Goal: Use online tool/utility: Utilize a website feature to perform a specific function

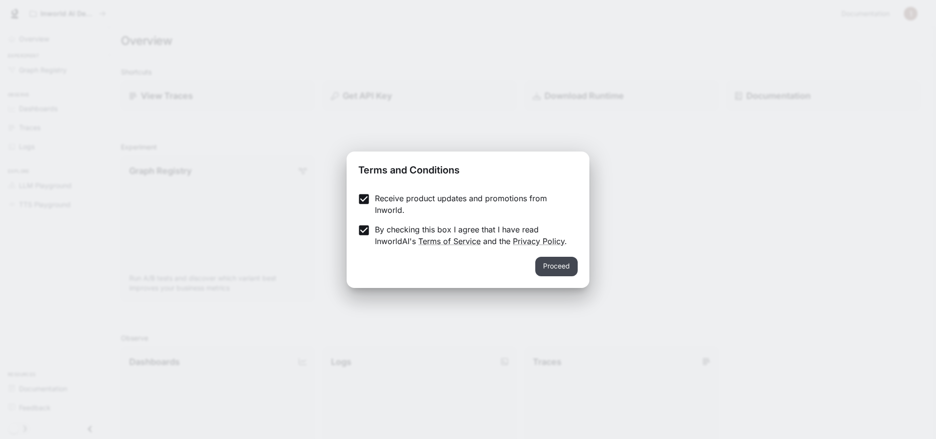
click at [578, 266] on button "Proceed" at bounding box center [556, 266] width 42 height 19
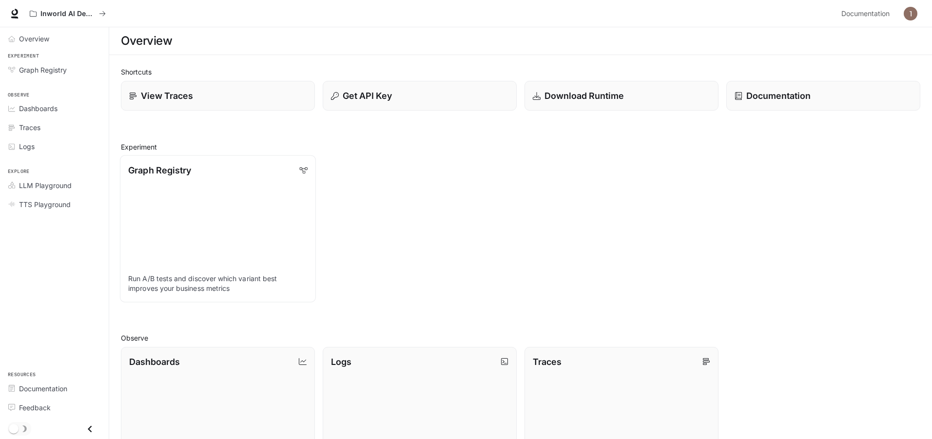
click at [211, 214] on link "Graph Registry Run A/B tests and discover which variant best improves your busi…" at bounding box center [218, 229] width 196 height 147
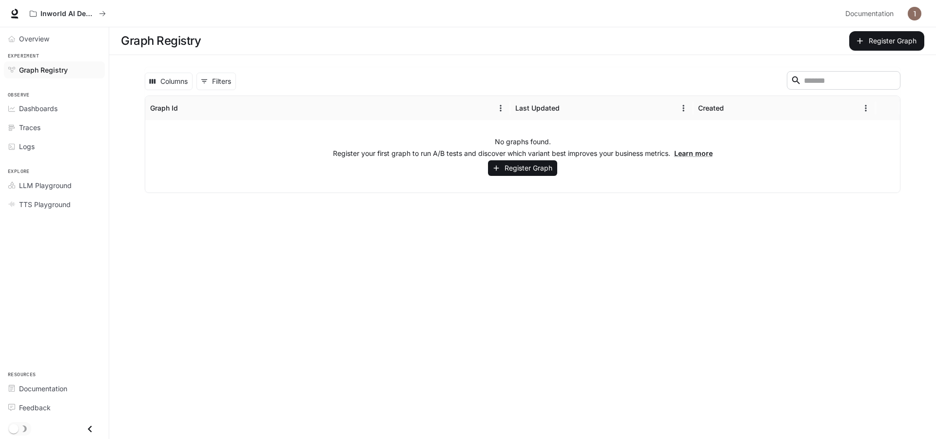
click at [239, 143] on div "No graphs found. Register your first graph to run A/B tests and discover which …" at bounding box center [522, 156] width 755 height 72
click at [181, 108] on button "Sort" at bounding box center [186, 108] width 15 height 15
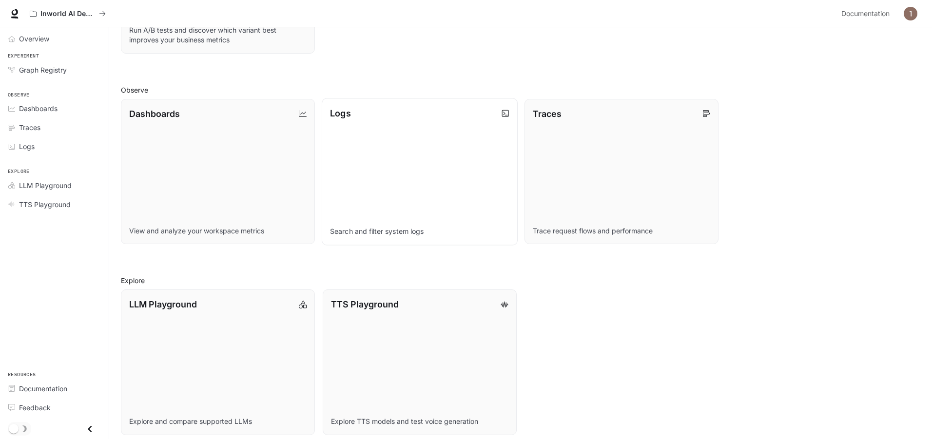
scroll to position [256, 0]
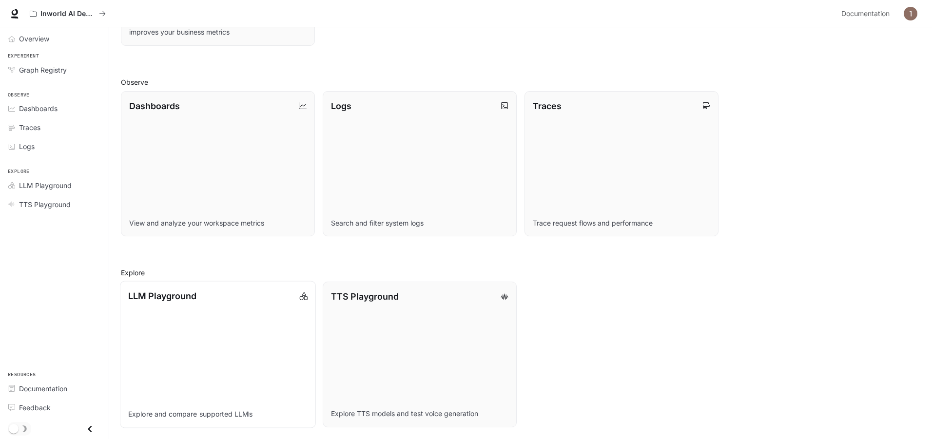
click at [233, 333] on link "LLM Playground Explore and compare supported LLMs" at bounding box center [218, 354] width 196 height 147
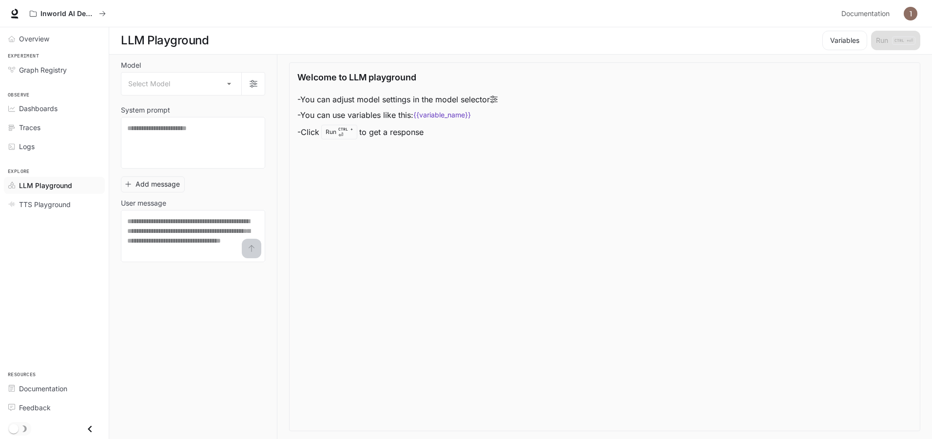
scroll to position [0, 0]
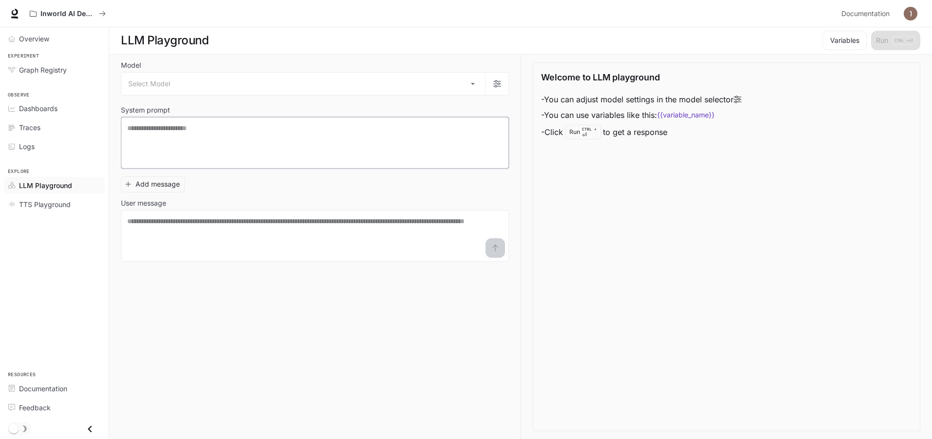
click at [323, 134] on textarea at bounding box center [314, 142] width 375 height 39
click at [473, 85] on body "Skip to main content Inworld AI Demos Documentation Documentation Portal Overvi…" at bounding box center [466, 220] width 932 height 440
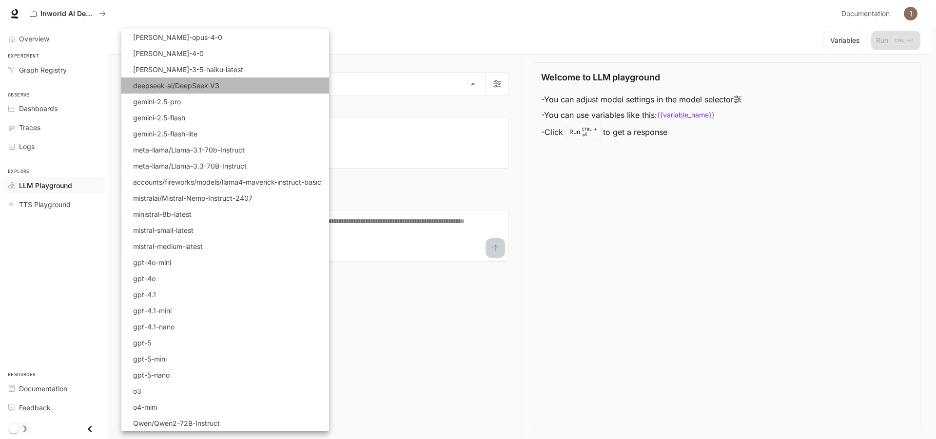
click at [174, 93] on li "deepseek-ai/DeepSeek-V3" at bounding box center [225, 86] width 208 height 16
type input "**********"
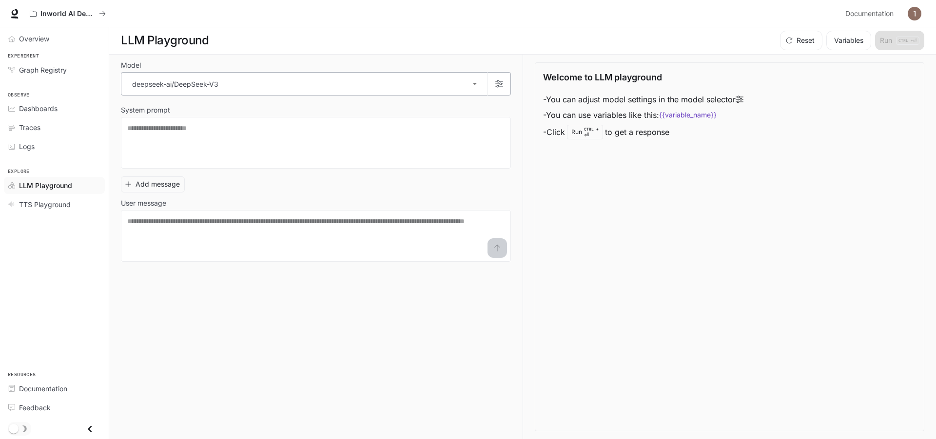
click at [471, 82] on body "**********" at bounding box center [468, 220] width 936 height 440
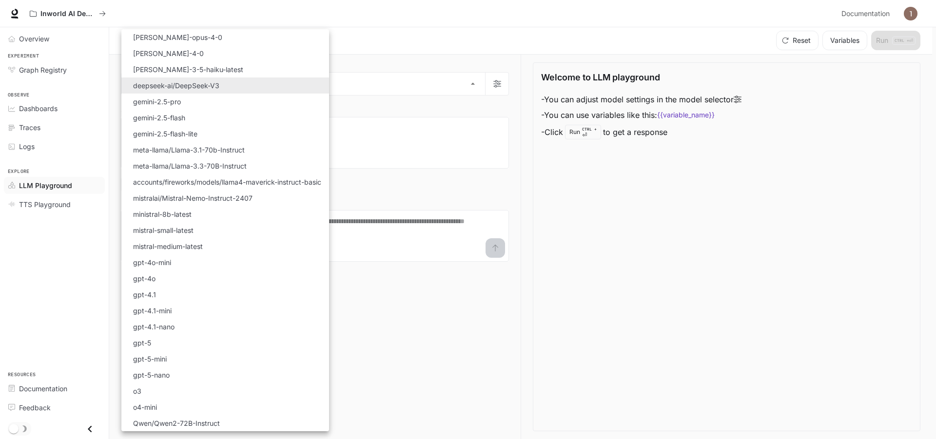
click at [669, 310] on div at bounding box center [468, 219] width 936 height 439
